Goal: Navigation & Orientation: Find specific page/section

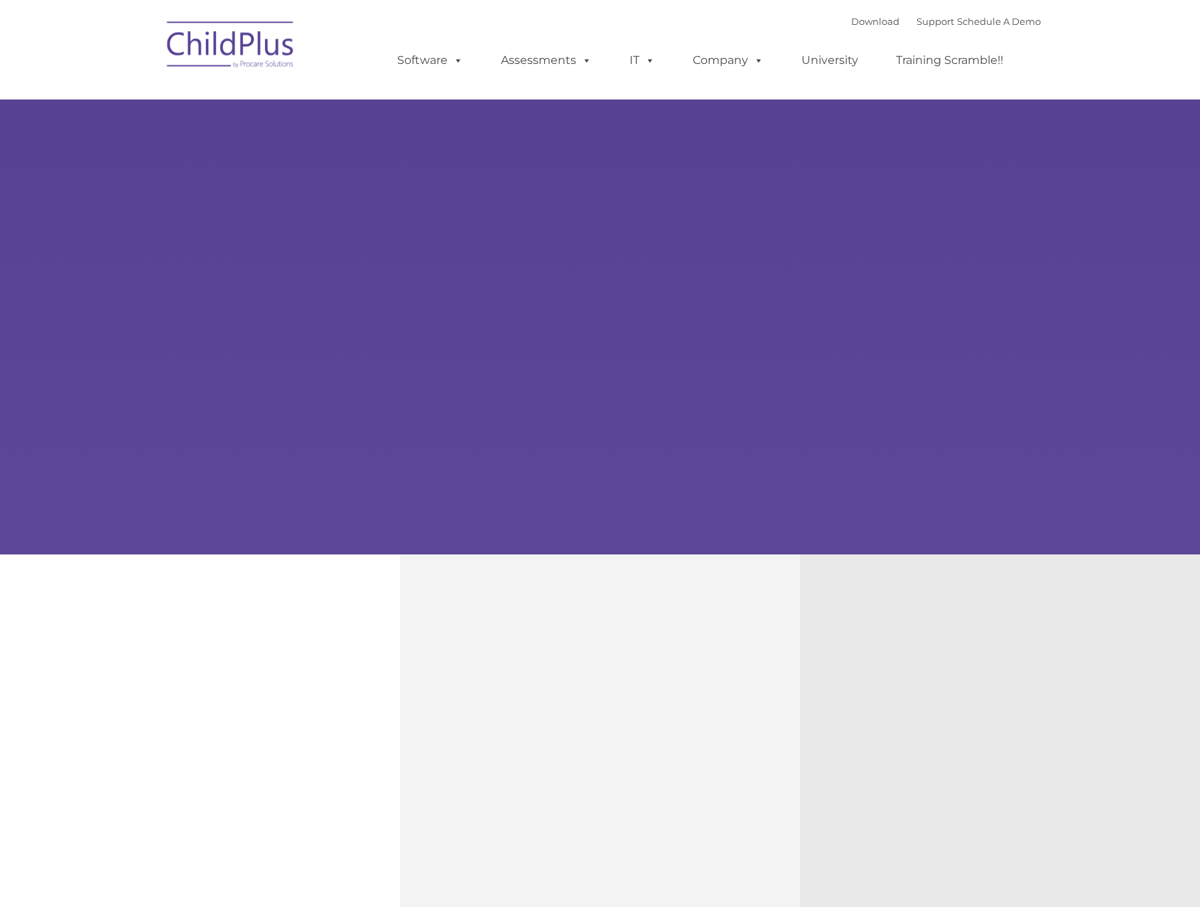
type input ""
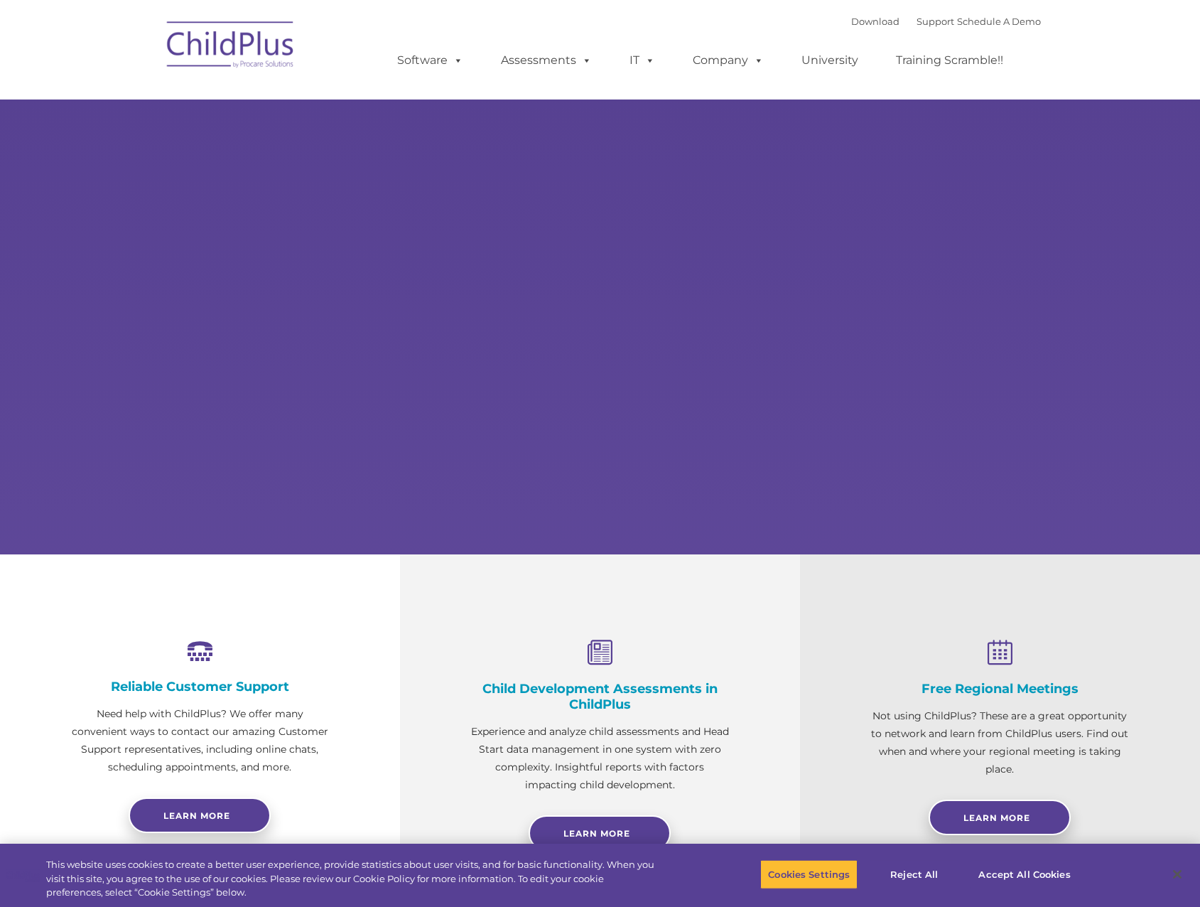
select select "MEDIUM"
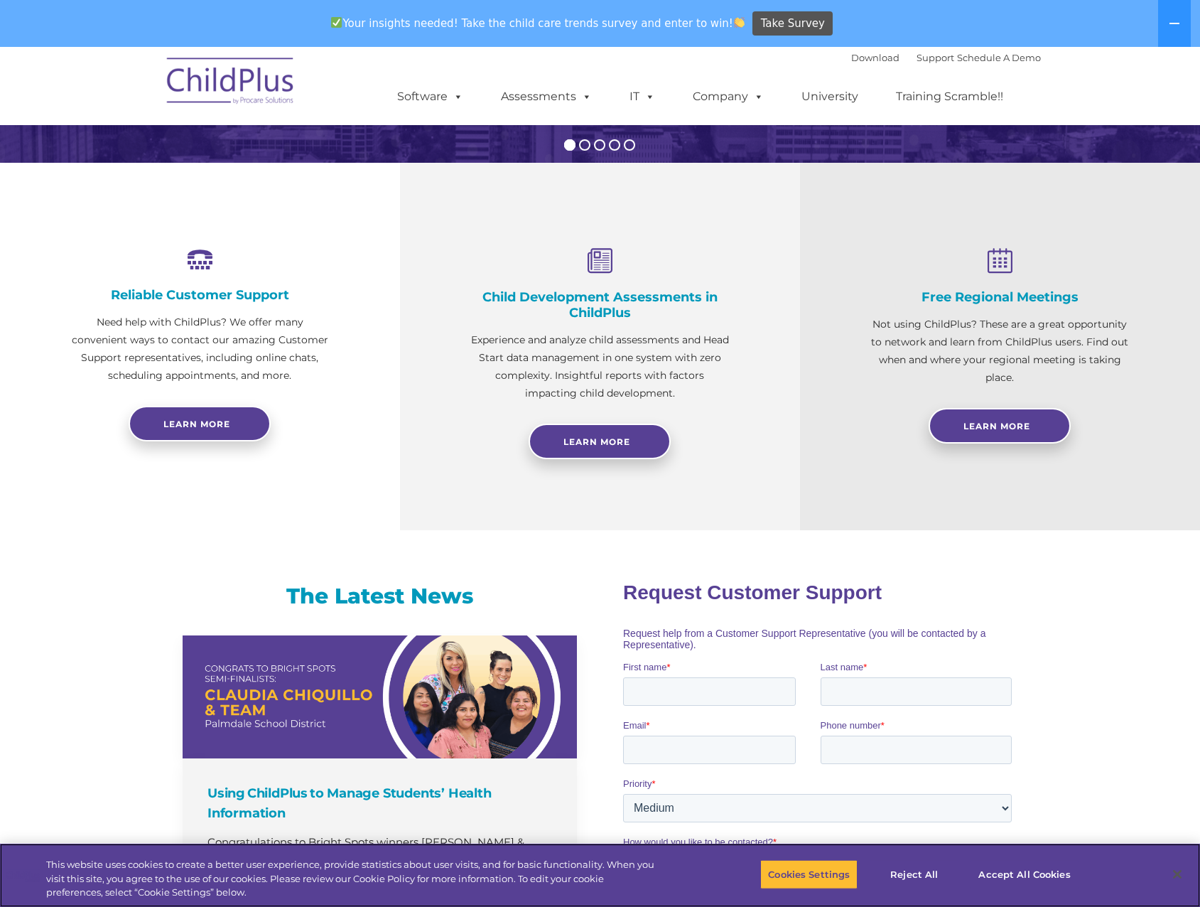
scroll to position [445, 0]
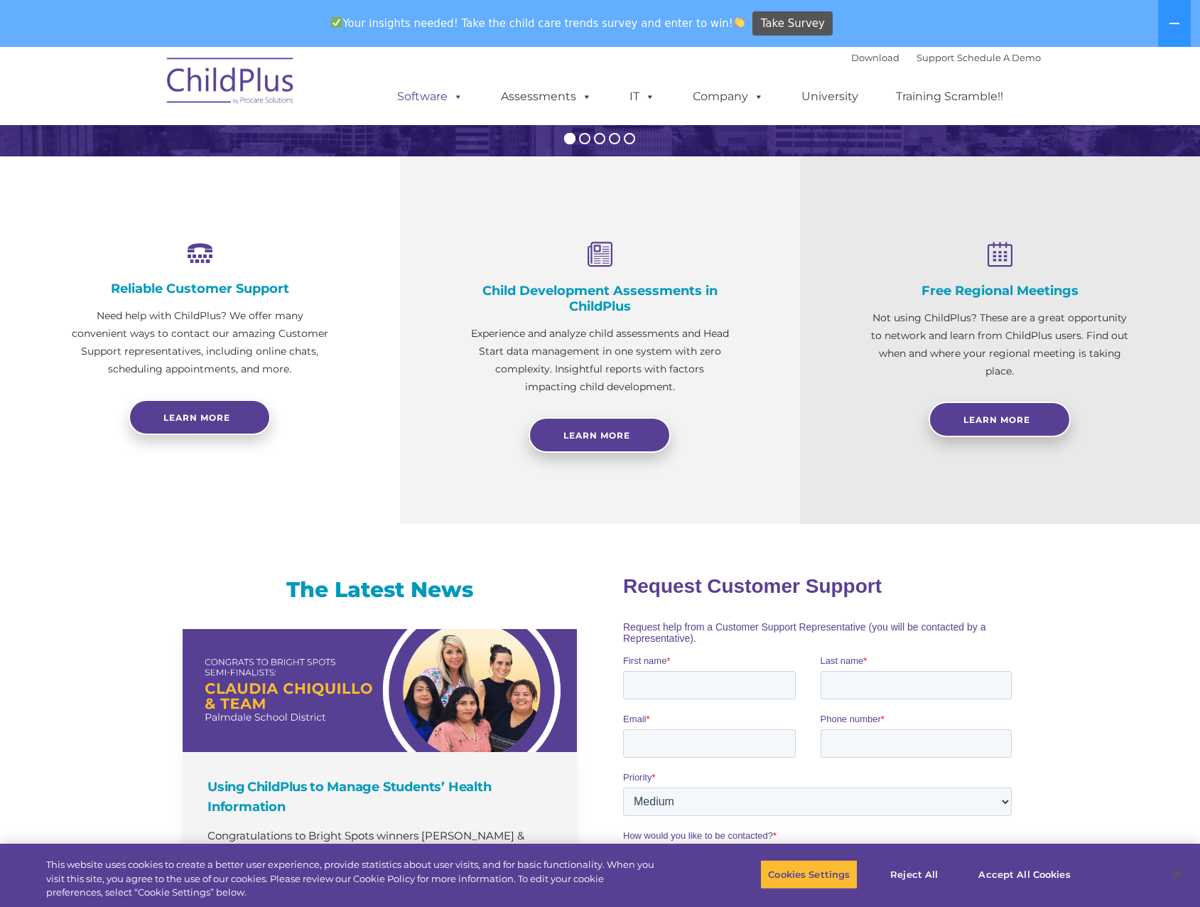
click at [428, 93] on link "Software" at bounding box center [430, 96] width 95 height 28
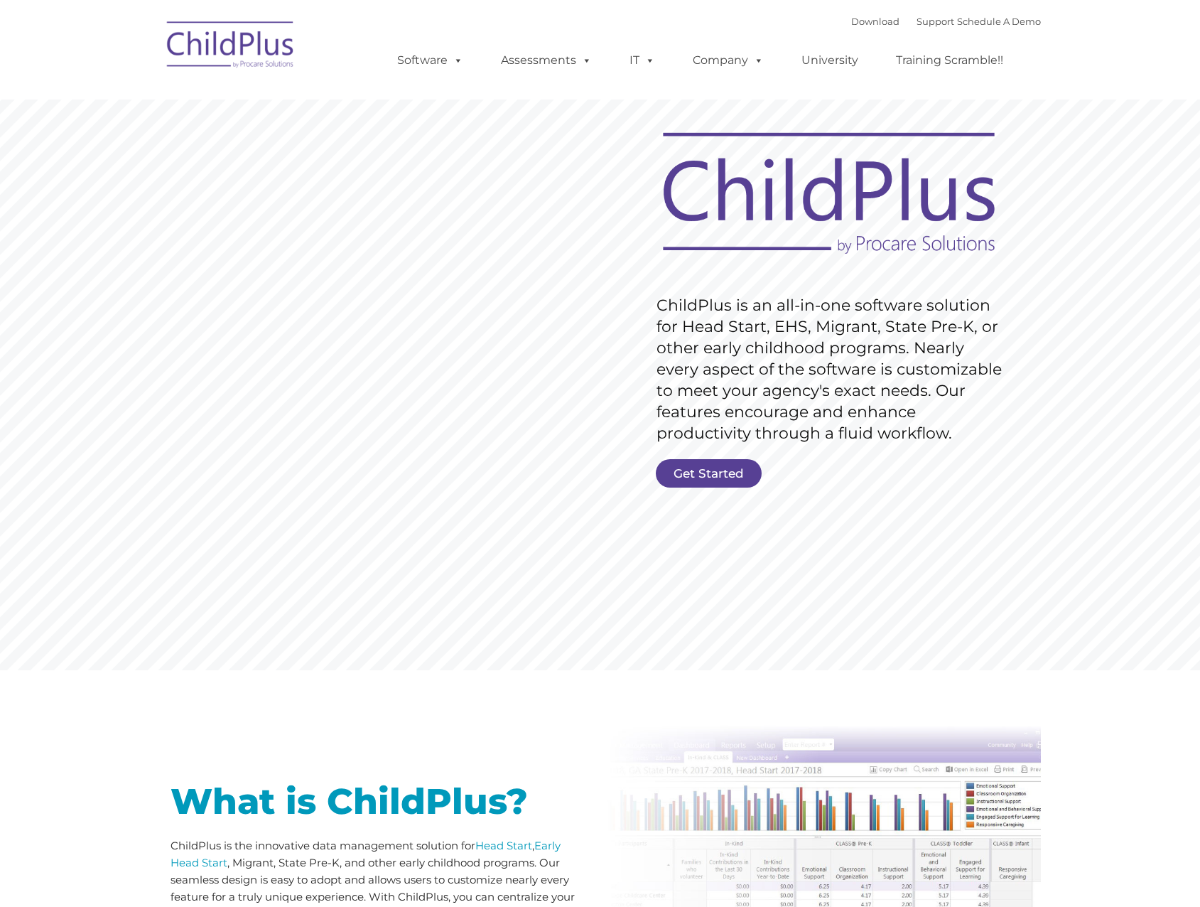
type input ""
